Goal: Information Seeking & Learning: Learn about a topic

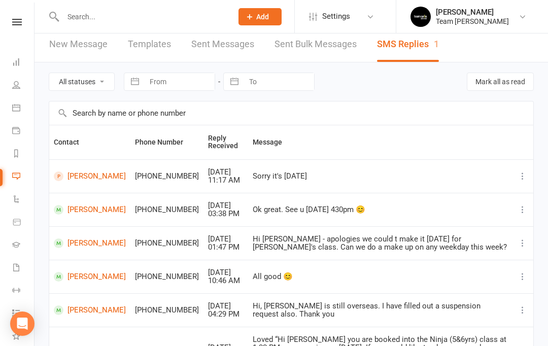
click at [21, 112] on link "Calendar" at bounding box center [23, 108] width 23 height 23
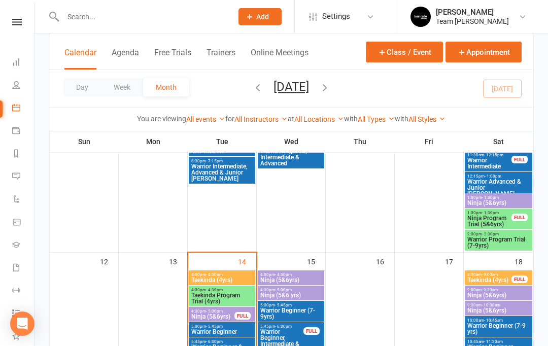
scroll to position [384, 0]
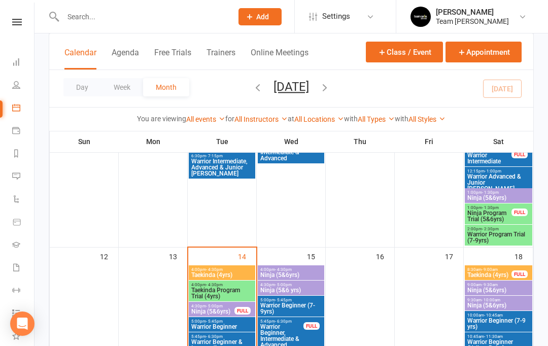
click at [222, 291] on span "Taekinda Program Trial (4yrs)" at bounding box center [222, 293] width 62 height 12
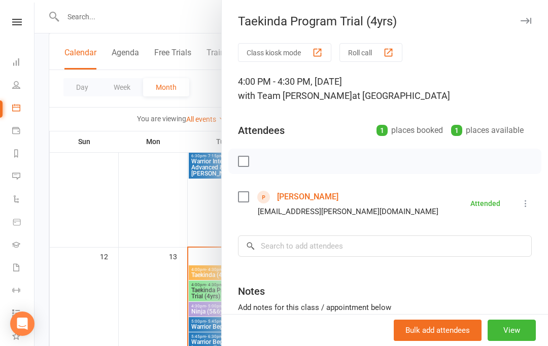
click at [310, 198] on link "Leah Dawson" at bounding box center [307, 197] width 61 height 16
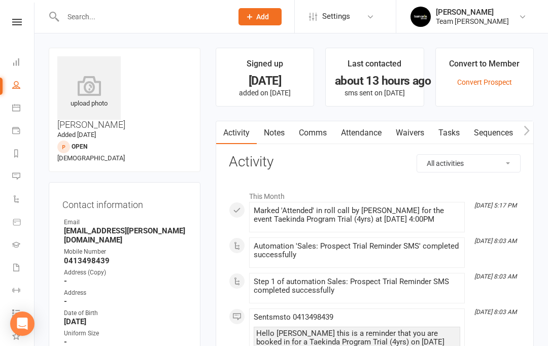
click at [277, 133] on link "Notes" at bounding box center [274, 132] width 35 height 23
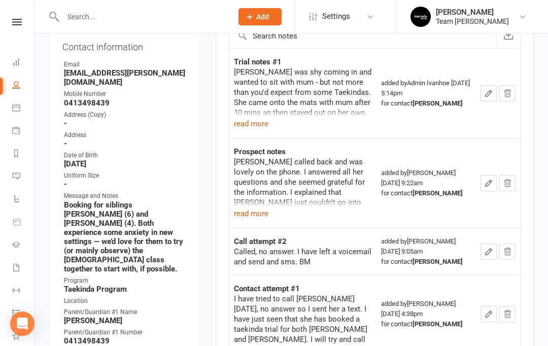
scroll to position [145, 0]
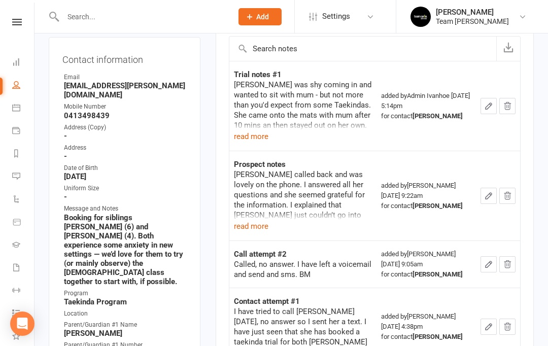
click at [255, 221] on button "read more" at bounding box center [251, 226] width 34 height 12
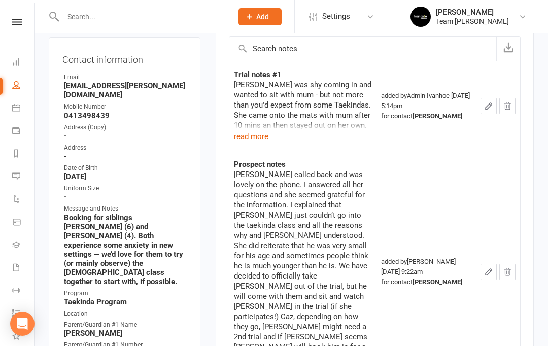
click at [253, 134] on button "read more" at bounding box center [251, 136] width 34 height 12
